Goal: Task Accomplishment & Management: Use online tool/utility

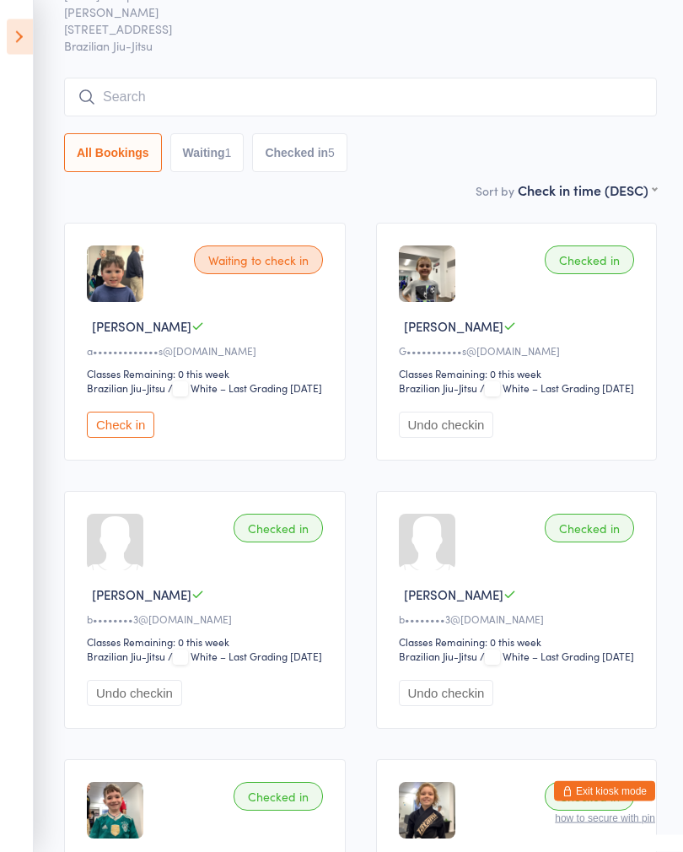
click at [8, 43] on icon at bounding box center [20, 36] width 26 height 35
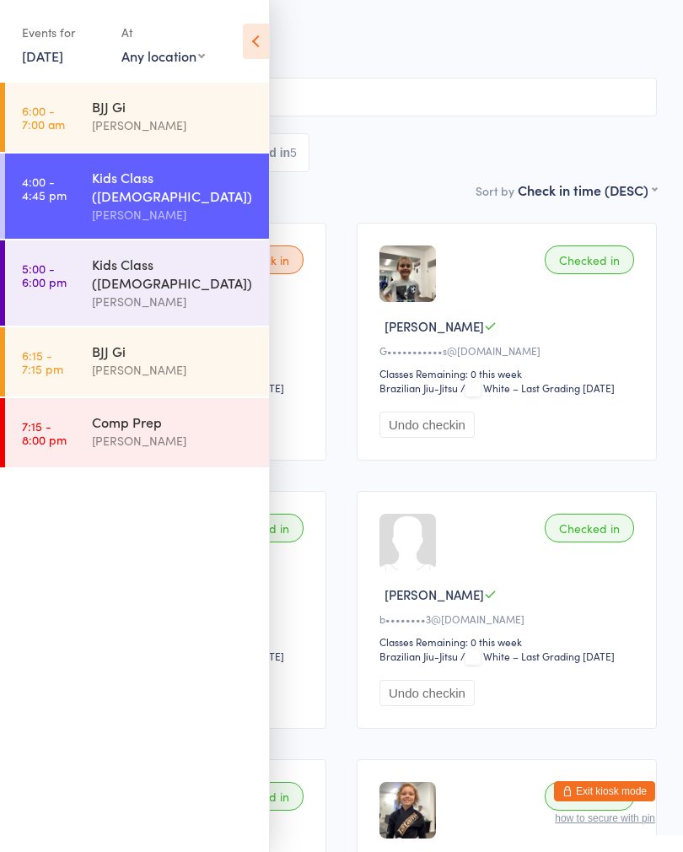
click at [84, 271] on link "5:00 - 6:00 pm Kids Class ([DEMOGRAPHIC_DATA]) [PERSON_NAME]" at bounding box center [137, 282] width 264 height 85
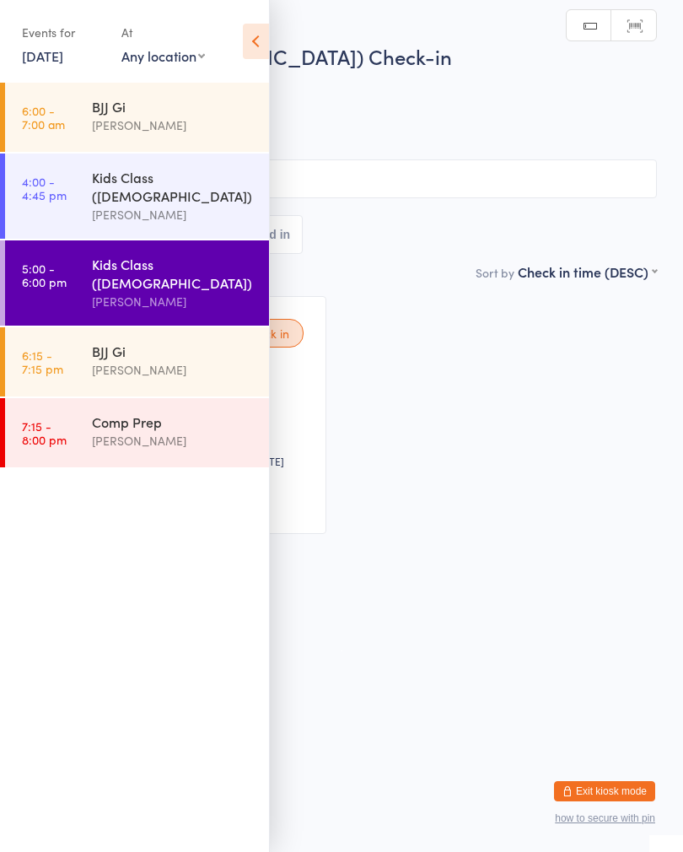
click at [347, 316] on div "Waiting to check in Jack L c••••••••••••••t@[DOMAIN_NAME] Classes Remaining: Un…" at bounding box center [341, 415] width 661 height 268
click at [244, 27] on icon at bounding box center [256, 41] width 26 height 35
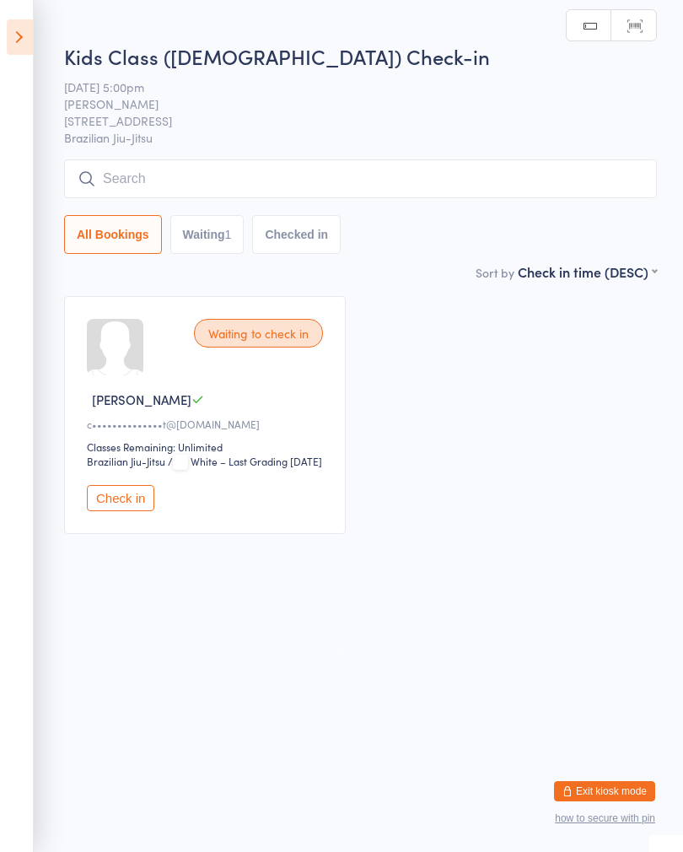
click at [106, 508] on button "Check in" at bounding box center [120, 498] width 67 height 26
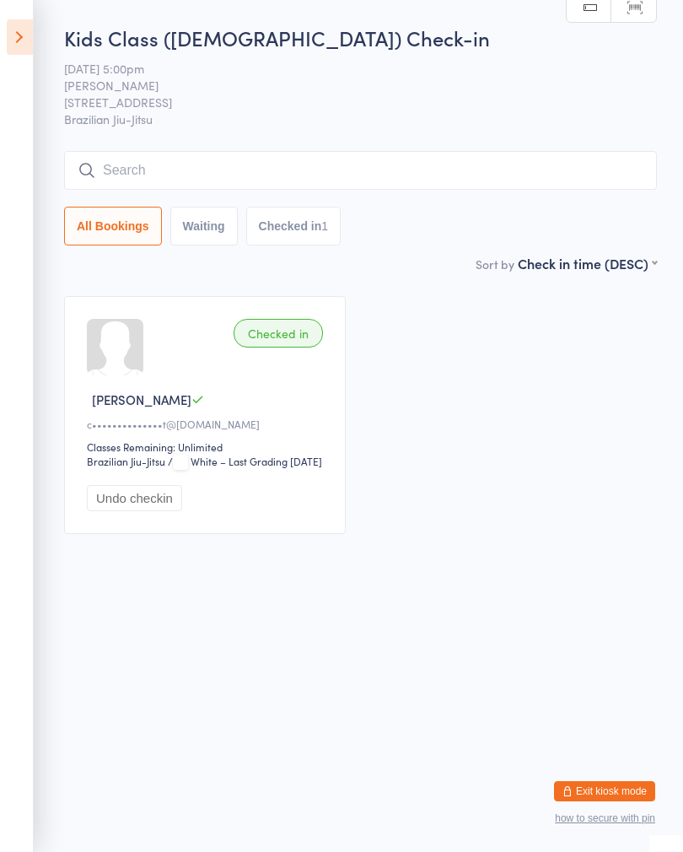
click at [403, 180] on input "search" at bounding box center [360, 170] width 593 height 39
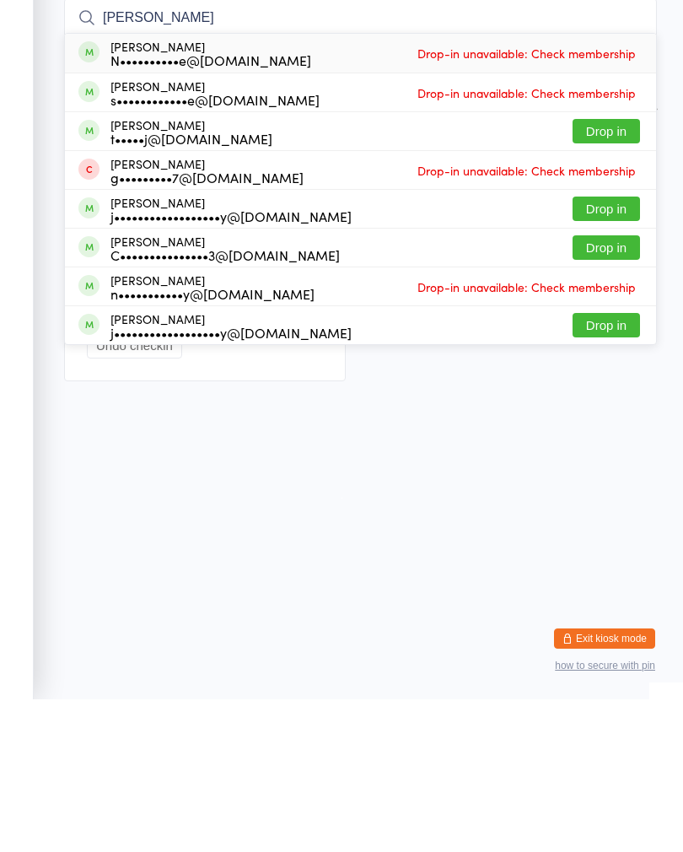
type input "[PERSON_NAME]"
click at [615, 271] on button "Drop in" at bounding box center [605, 283] width 67 height 24
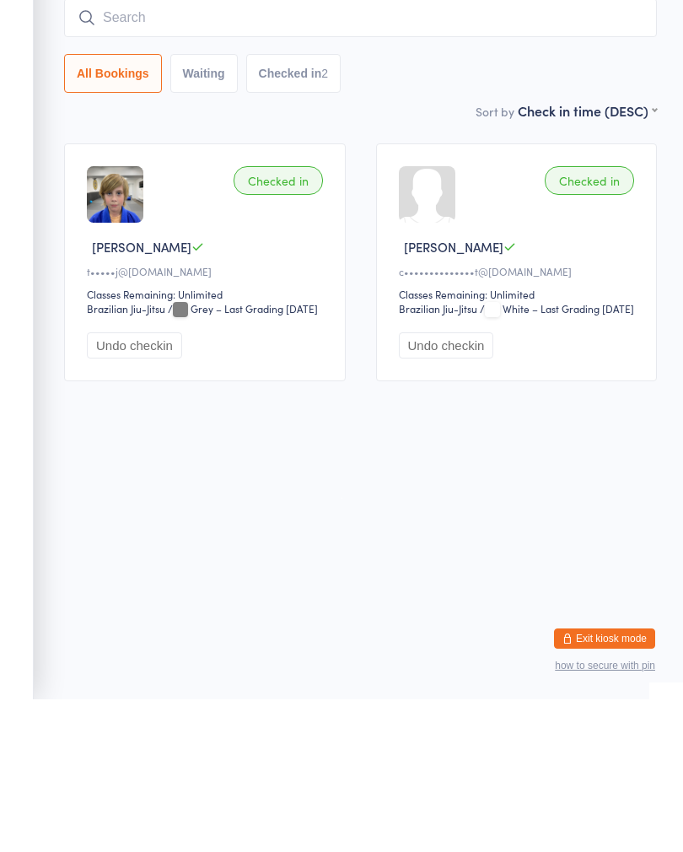
click at [342, 151] on input "search" at bounding box center [360, 170] width 593 height 39
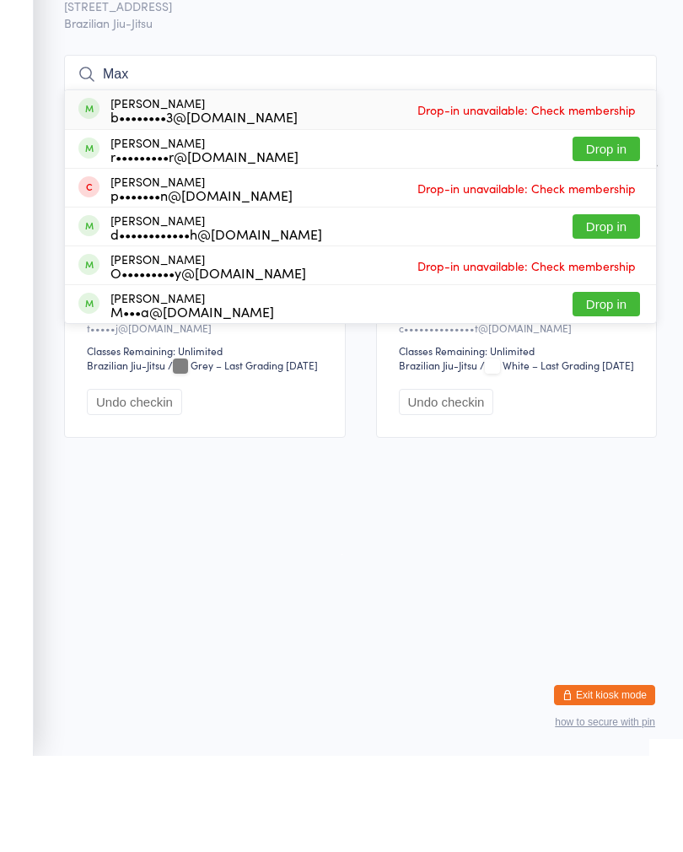
type input "Max"
click at [621, 310] on button "Drop in" at bounding box center [605, 322] width 67 height 24
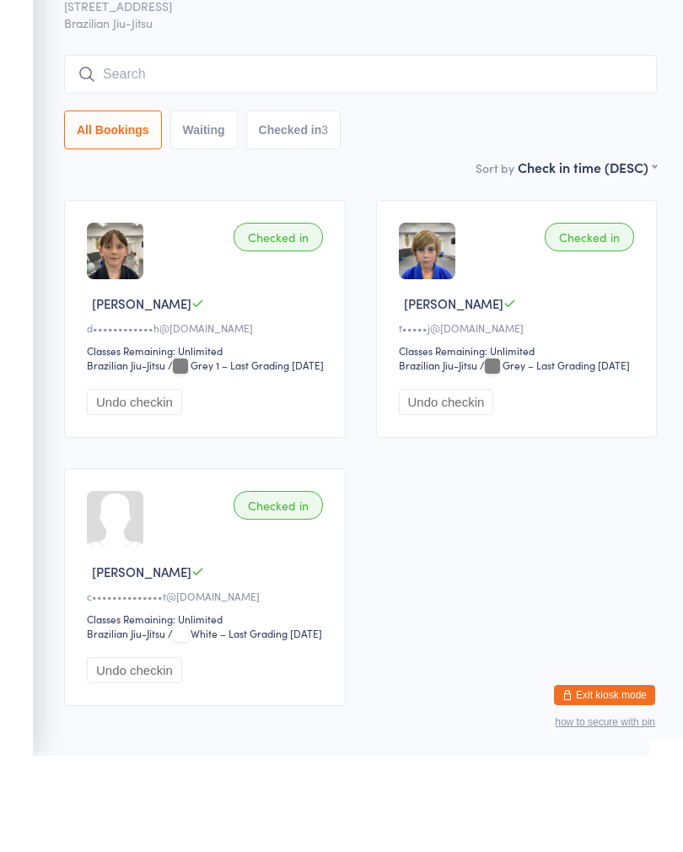
click at [461, 151] on input "search" at bounding box center [360, 170] width 593 height 39
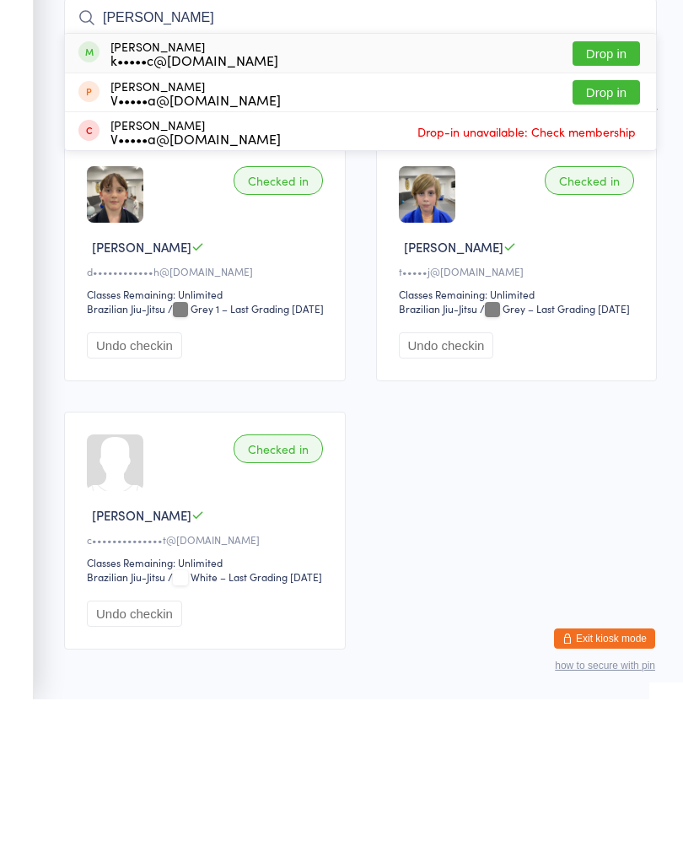
type input "[PERSON_NAME]"
click at [622, 194] on button "Drop in" at bounding box center [605, 206] width 67 height 24
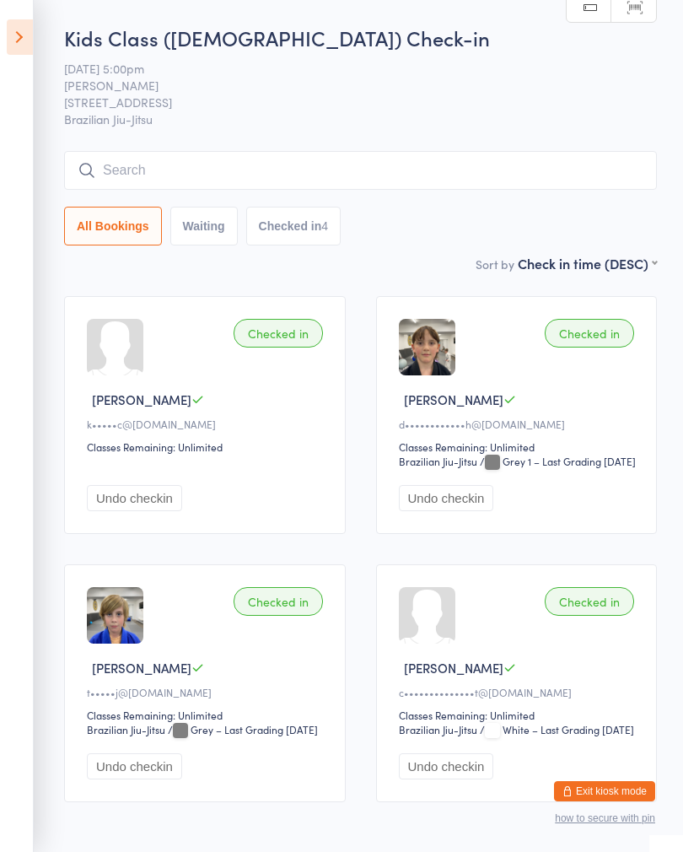
click at [98, 175] on input "search" at bounding box center [360, 170] width 593 height 39
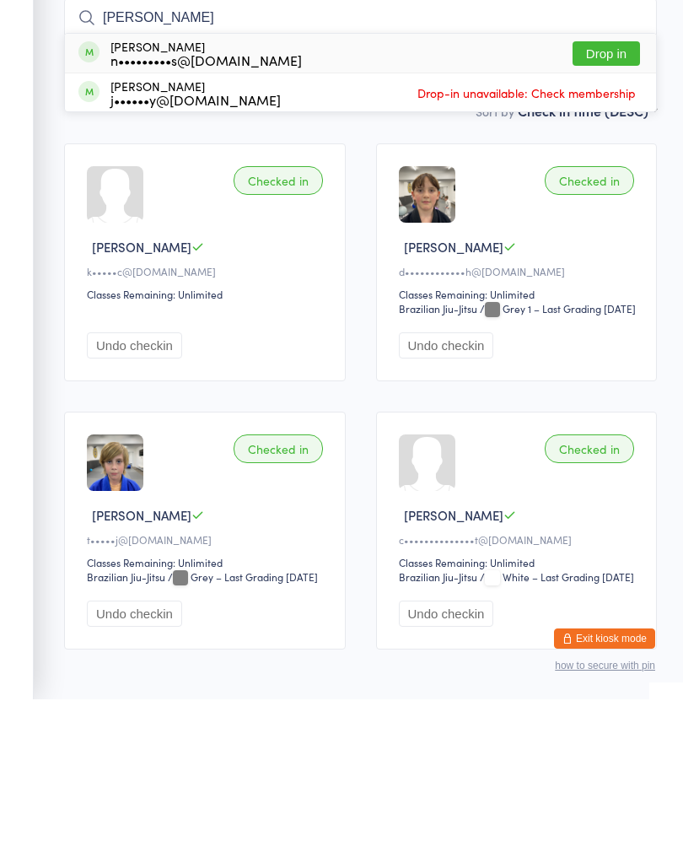
type input "[PERSON_NAME]"
click at [620, 194] on button "Drop in" at bounding box center [605, 206] width 67 height 24
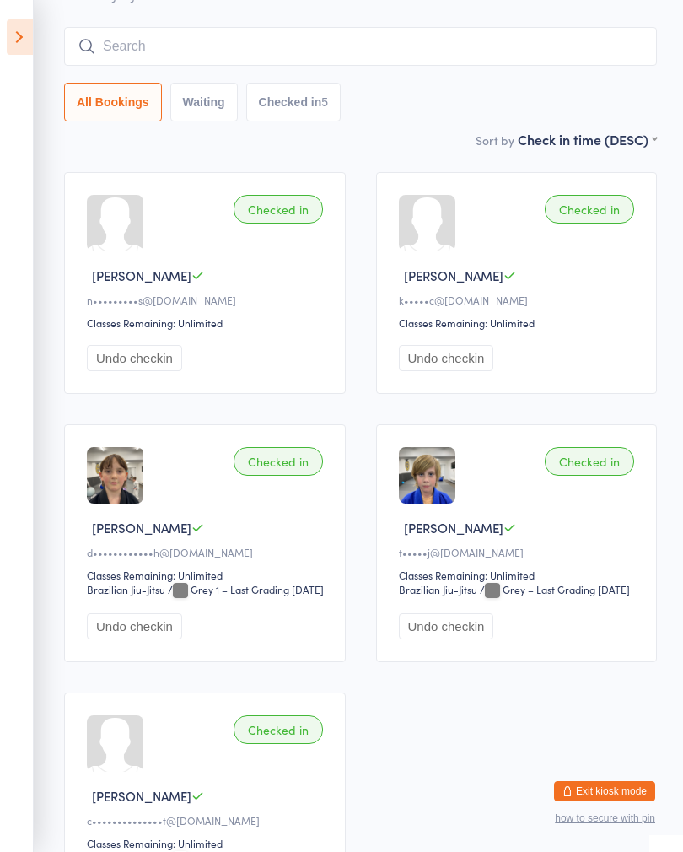
click at [495, 46] on input "search" at bounding box center [360, 46] width 593 height 39
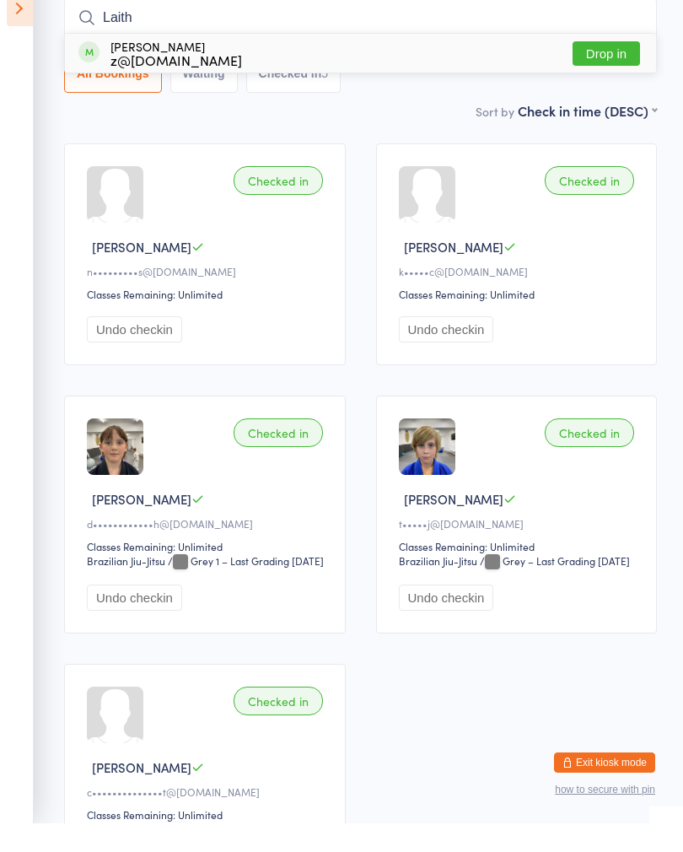
type input "Laith"
click at [612, 70] on button "Drop in" at bounding box center [605, 82] width 67 height 24
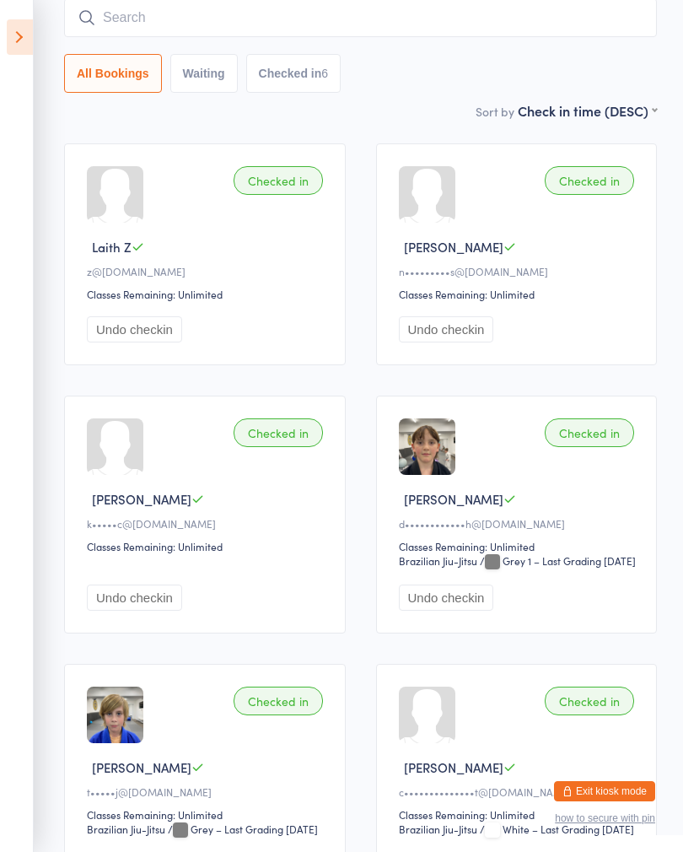
click at [23, 30] on icon at bounding box center [20, 36] width 26 height 35
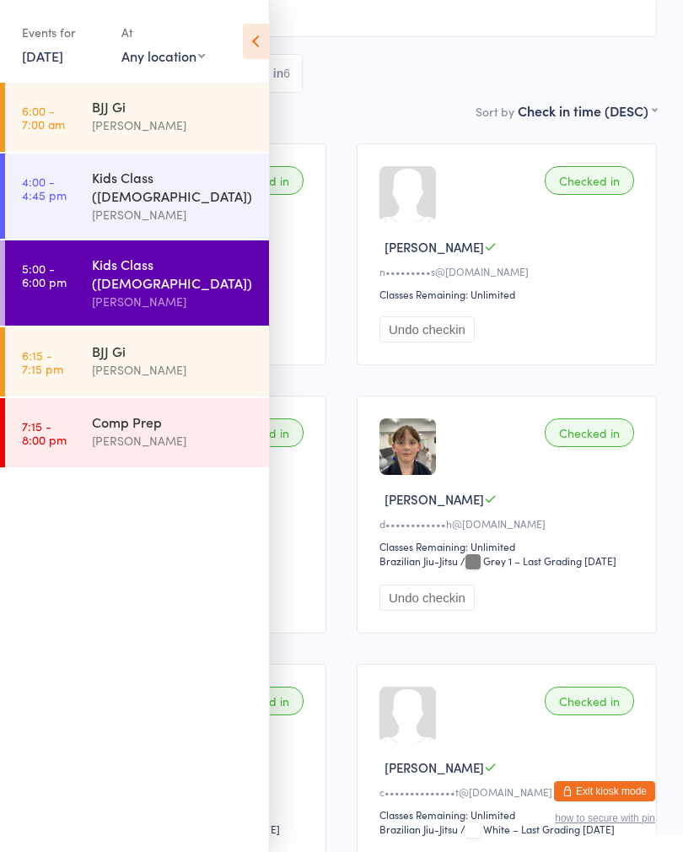
click at [82, 340] on link "6:15 - 7:15 pm [PERSON_NAME]" at bounding box center [137, 361] width 264 height 69
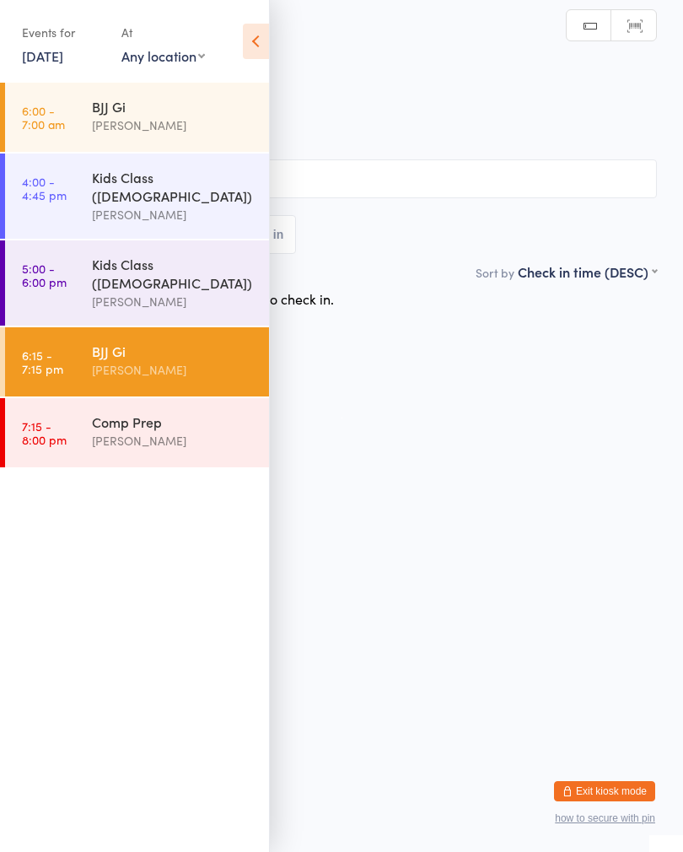
click at [254, 38] on icon at bounding box center [256, 41] width 26 height 35
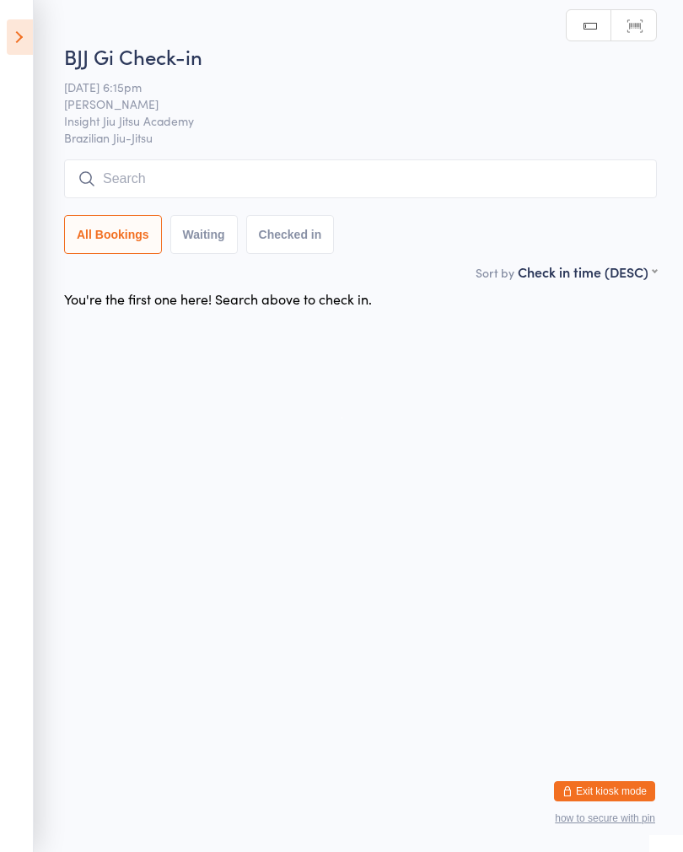
click at [319, 185] on input "search" at bounding box center [360, 178] width 593 height 39
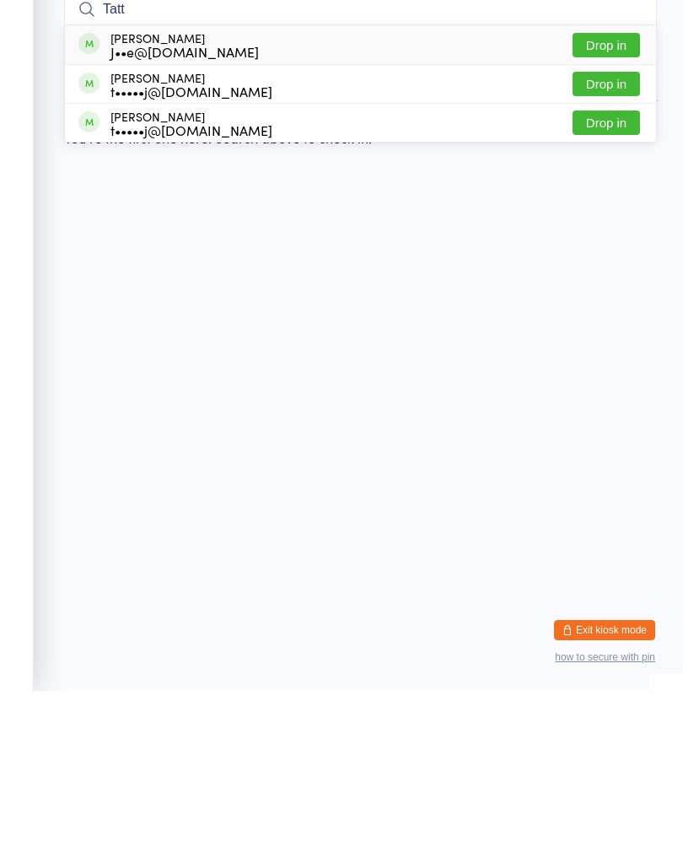
type input "Tatt"
click at [611, 233] on button "Drop in" at bounding box center [605, 245] width 67 height 24
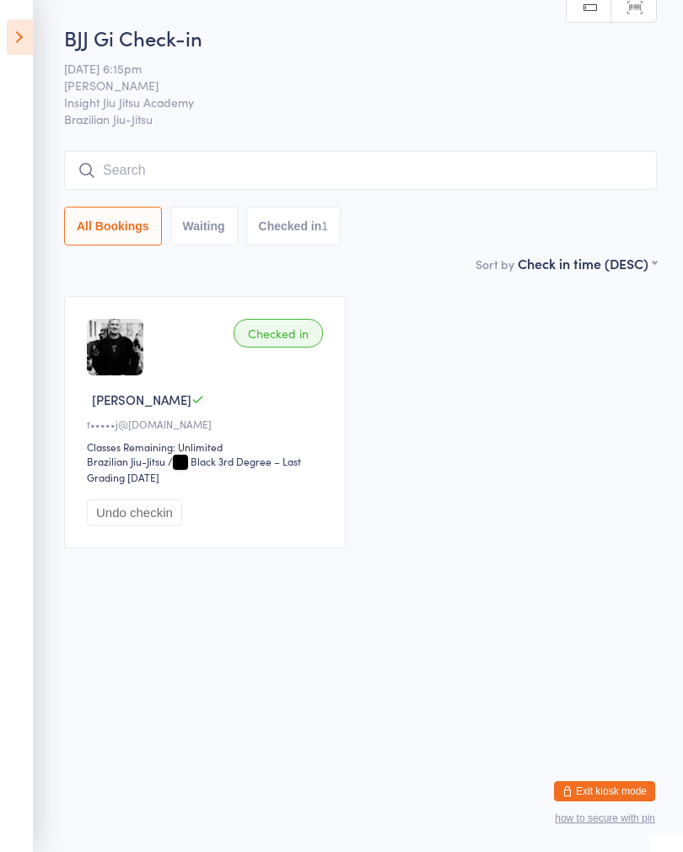
click at [220, 176] on input "search" at bounding box center [360, 170] width 593 height 39
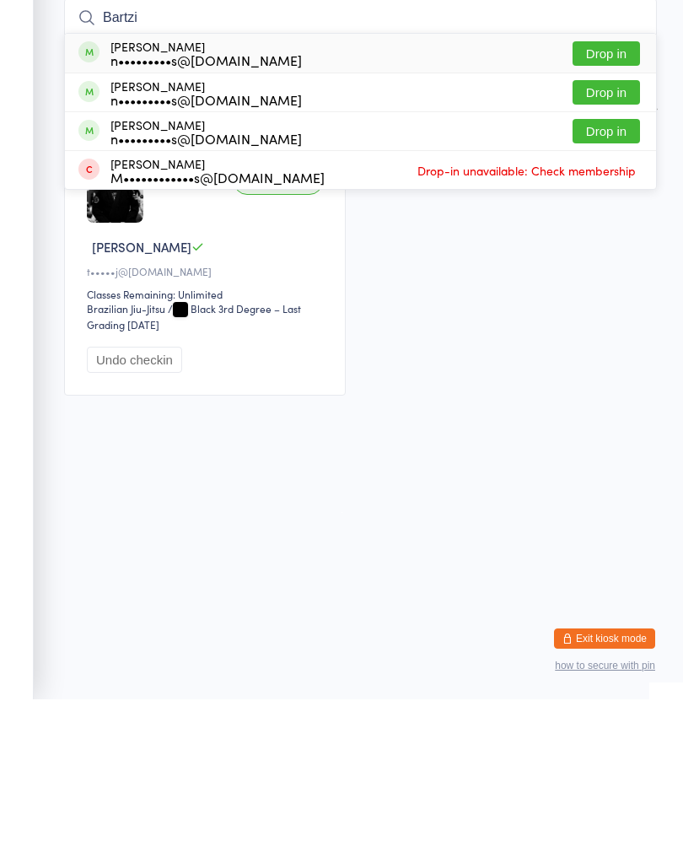
type input "Bartzi"
click at [617, 271] on button "Drop in" at bounding box center [605, 283] width 67 height 24
